Goal: Navigation & Orientation: Find specific page/section

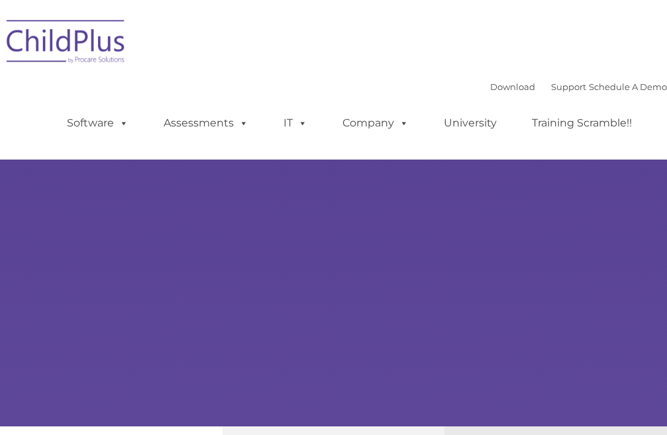
type input ""
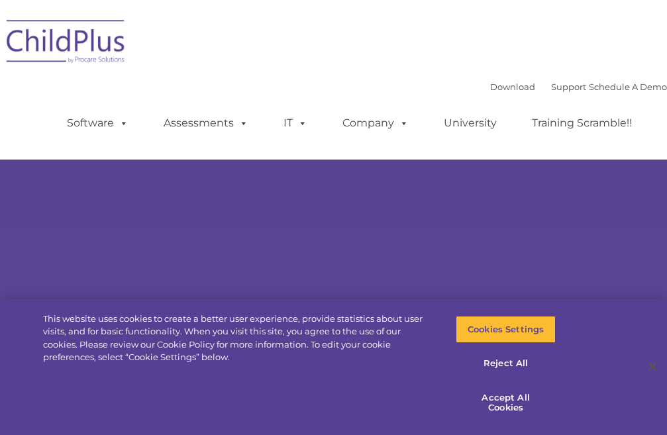
select select "MEDIUM"
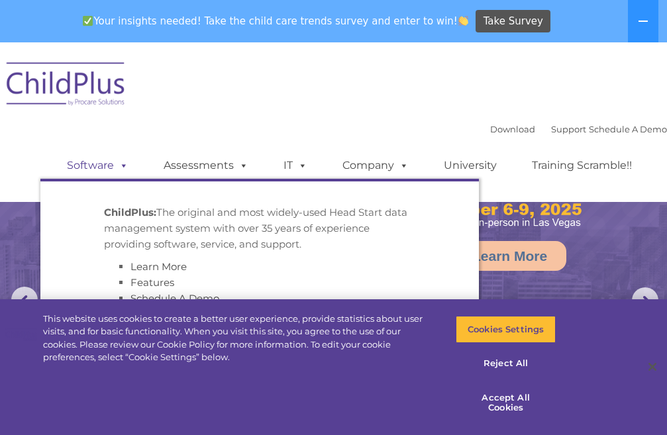
click at [101, 164] on link "Software" at bounding box center [98, 165] width 88 height 26
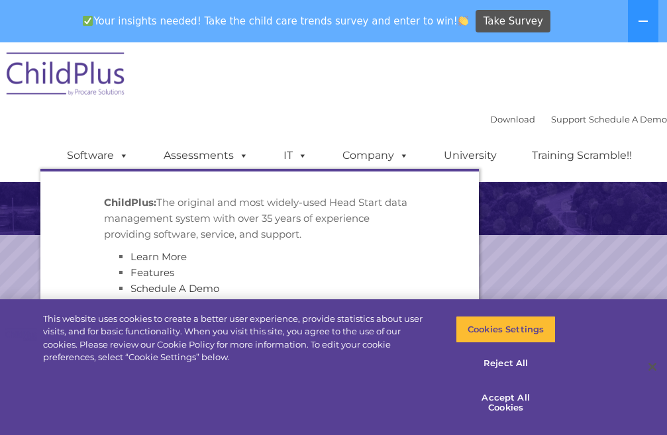
scroll to position [283, 0]
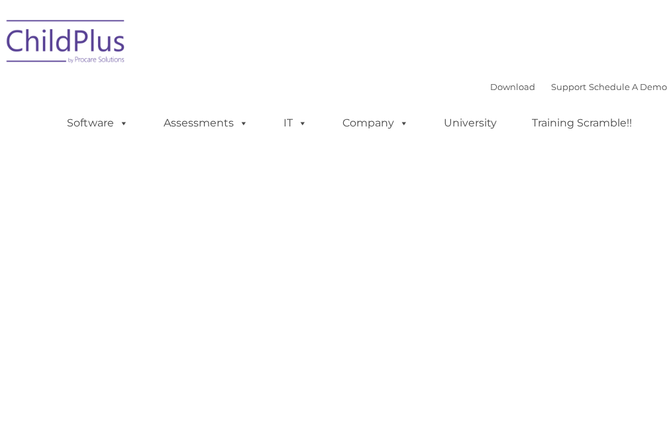
scroll to position [66, 0]
type input ""
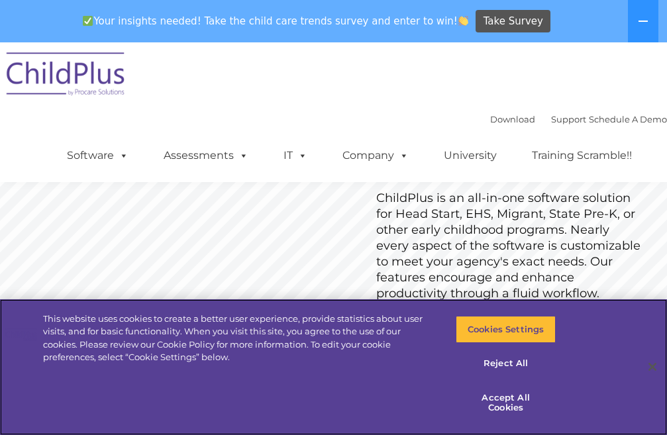
scroll to position [112, 0]
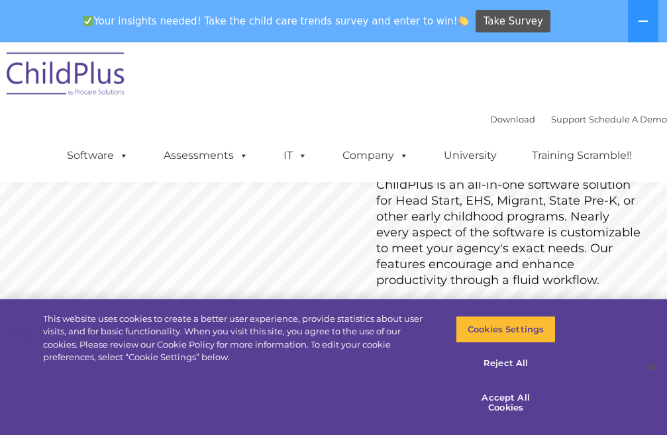
click at [429, 303] on link "Get Started" at bounding box center [416, 311] width 82 height 21
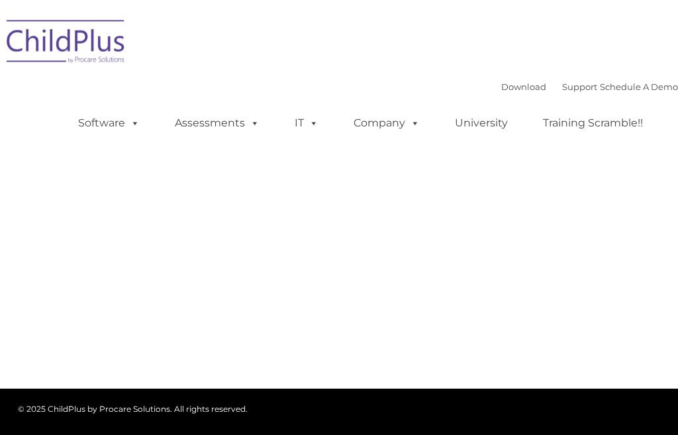
type input ""
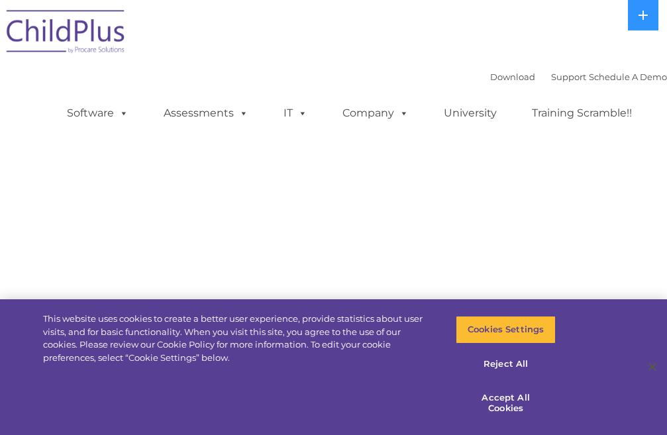
select select "MEDIUM"
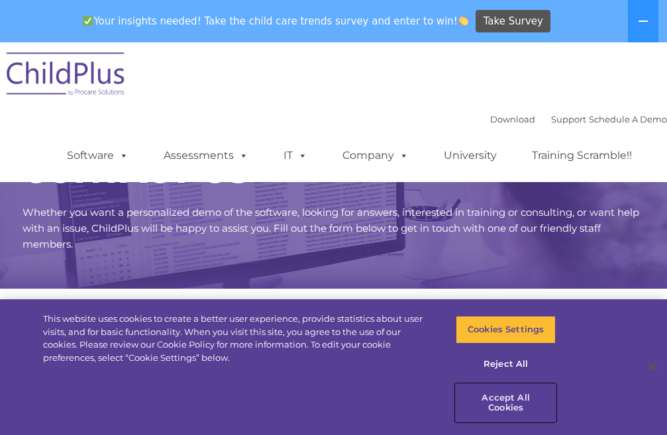
click at [479, 412] on button "Accept All Cookies" at bounding box center [506, 403] width 100 height 38
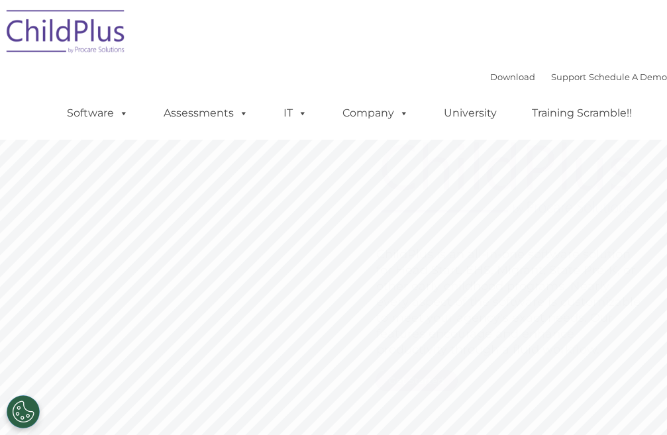
scroll to position [112, 0]
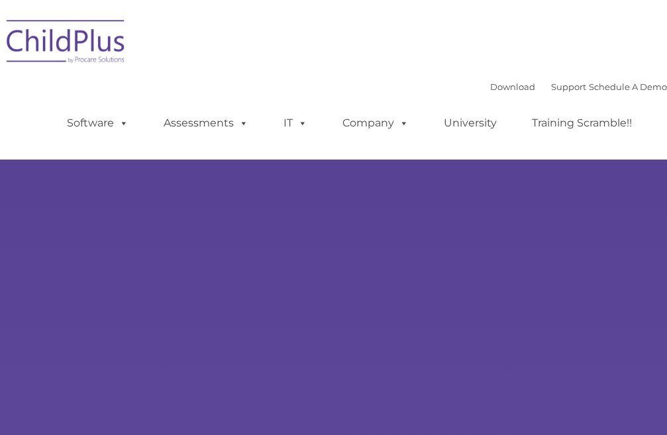
scroll to position [295, 0]
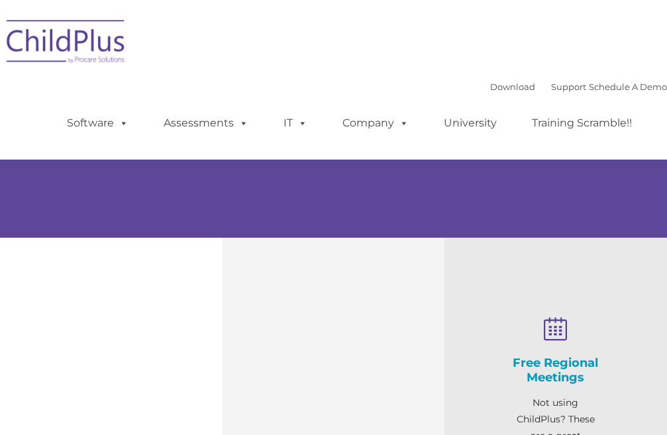
select select "MEDIUM"
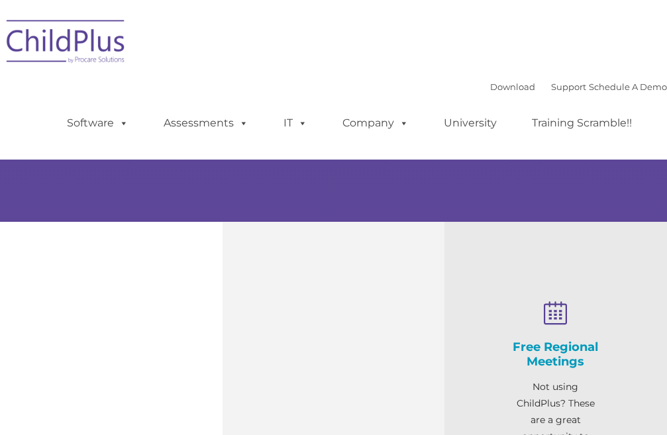
scroll to position [0, 0]
